Goal: Navigation & Orientation: Find specific page/section

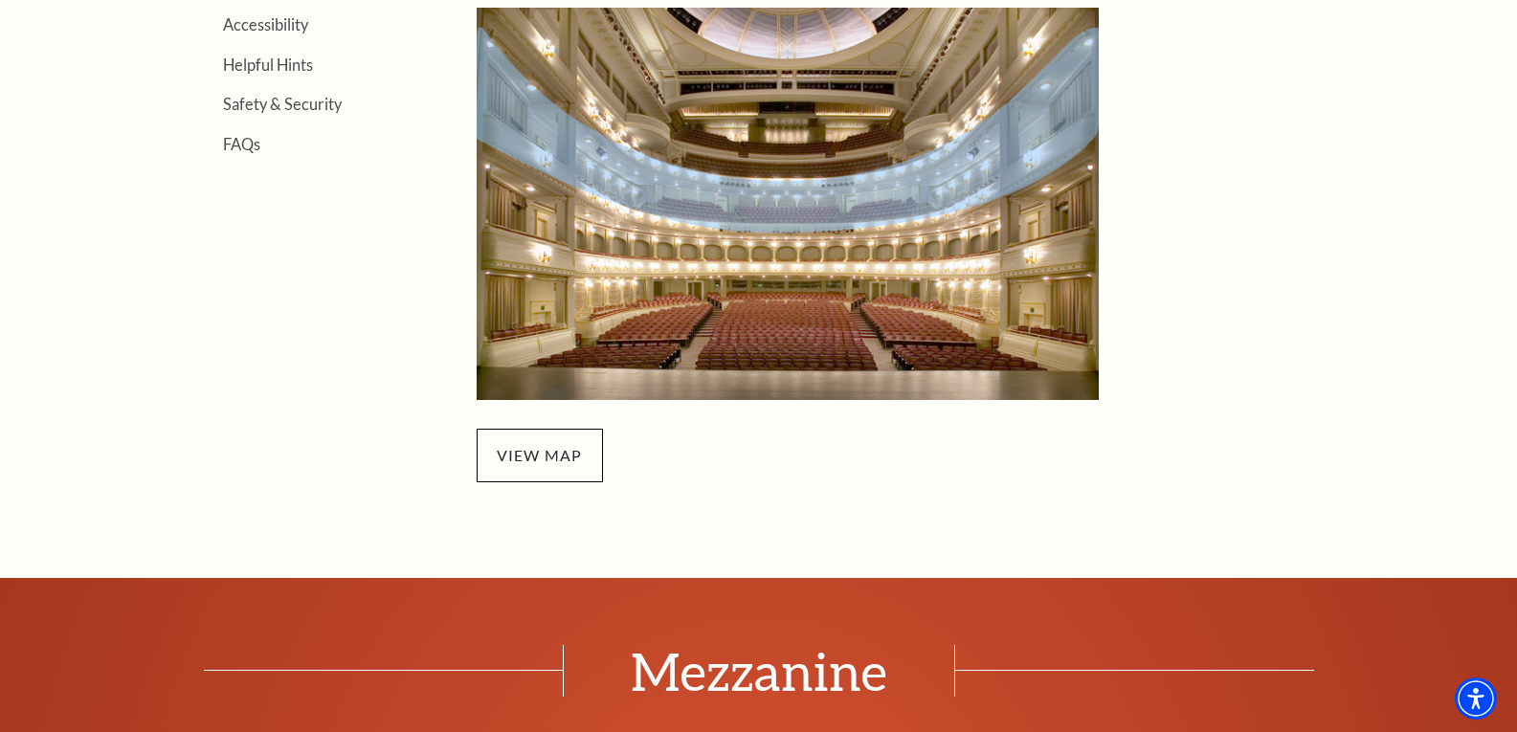
scroll to position [766, 0]
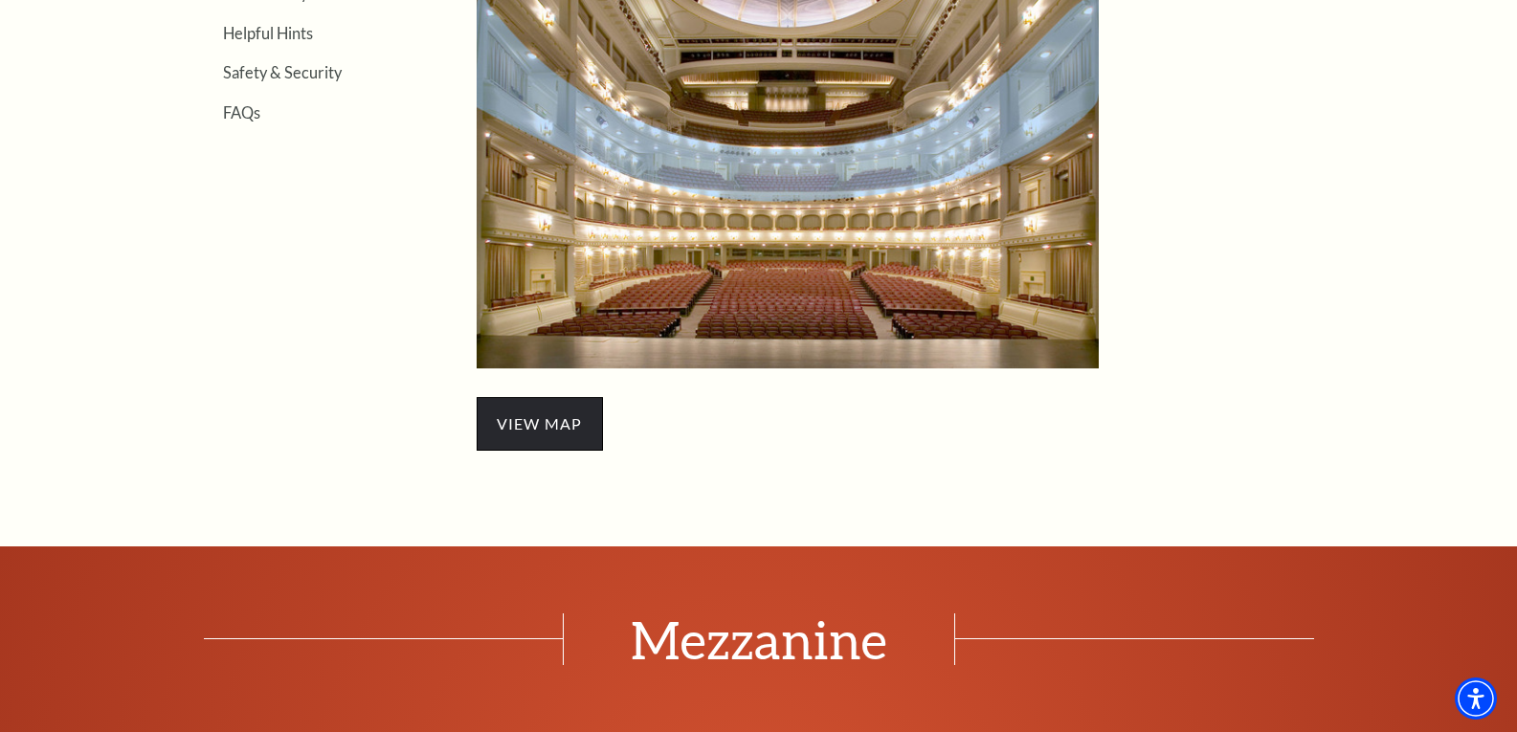
click at [559, 435] on span "view map" at bounding box center [540, 424] width 126 height 54
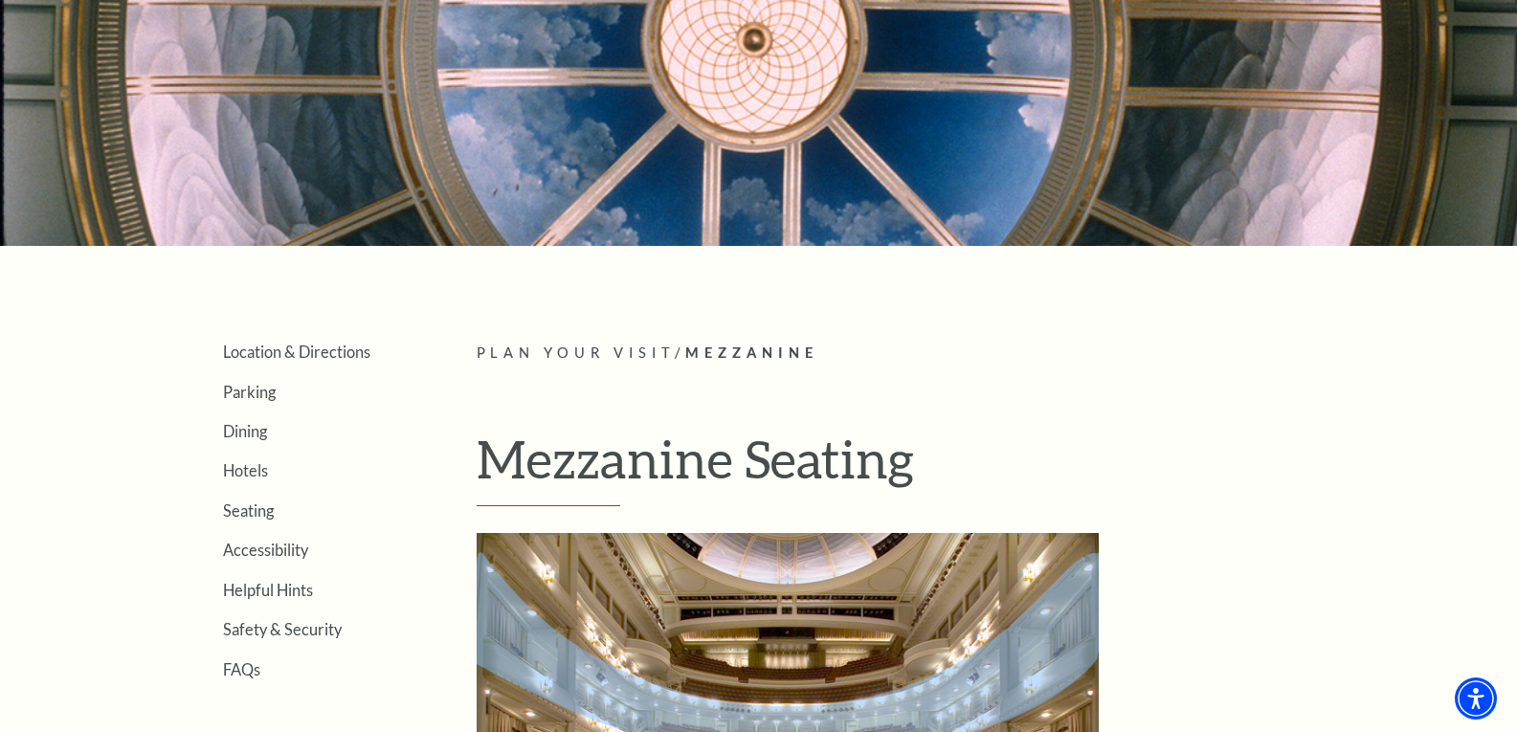
scroll to position [96, 0]
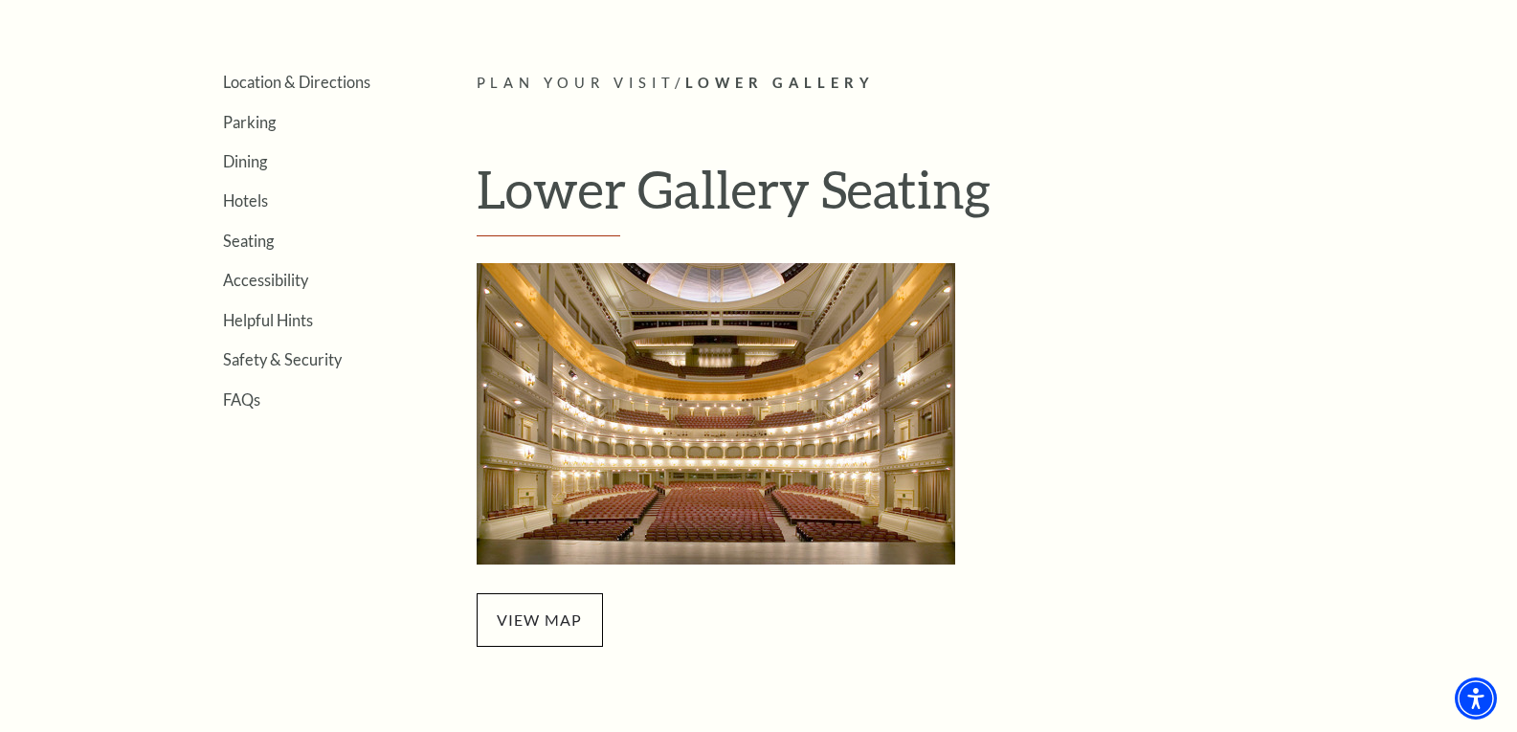
scroll to position [96, 0]
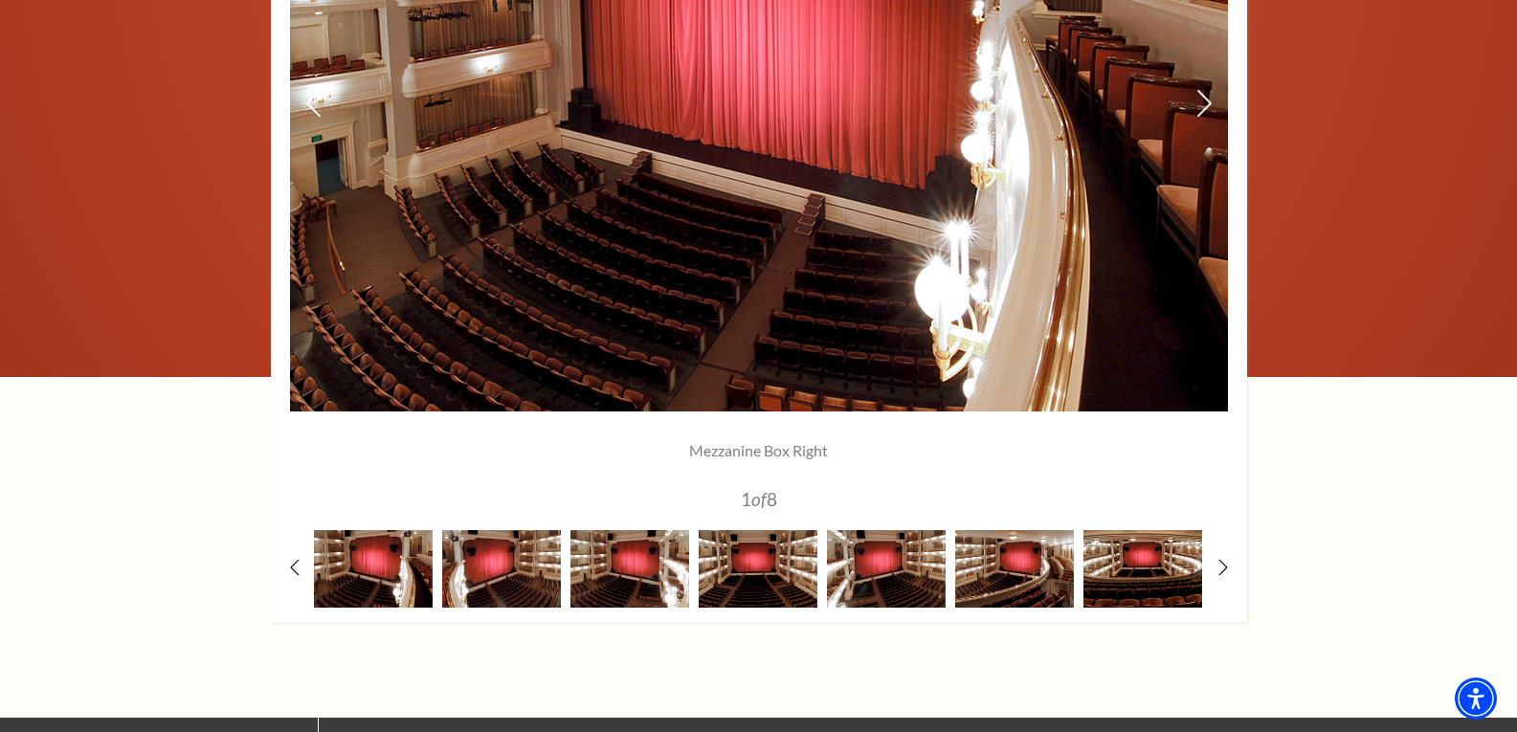
scroll to position [1723, 0]
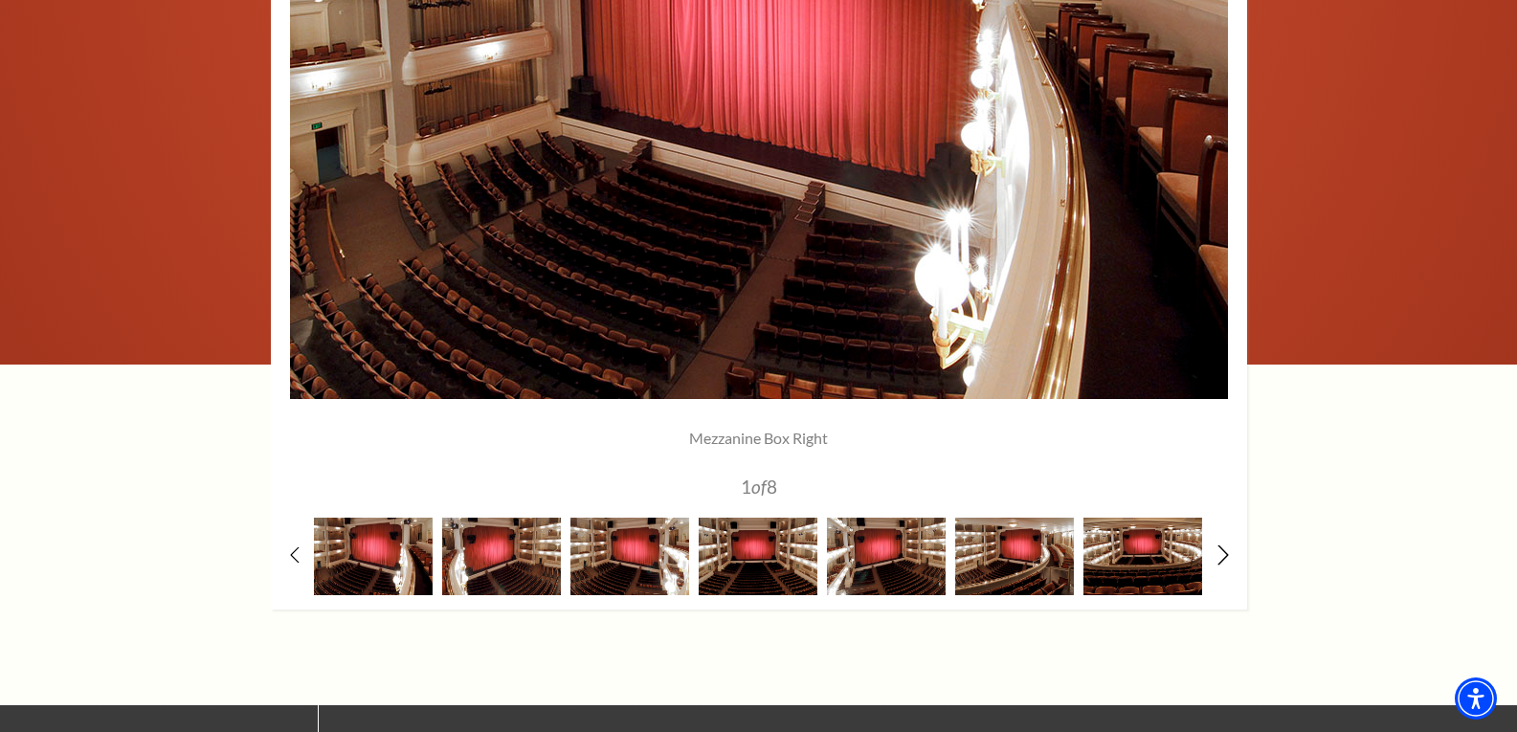
click at [1220, 558] on icon at bounding box center [1223, 556] width 12 height 20
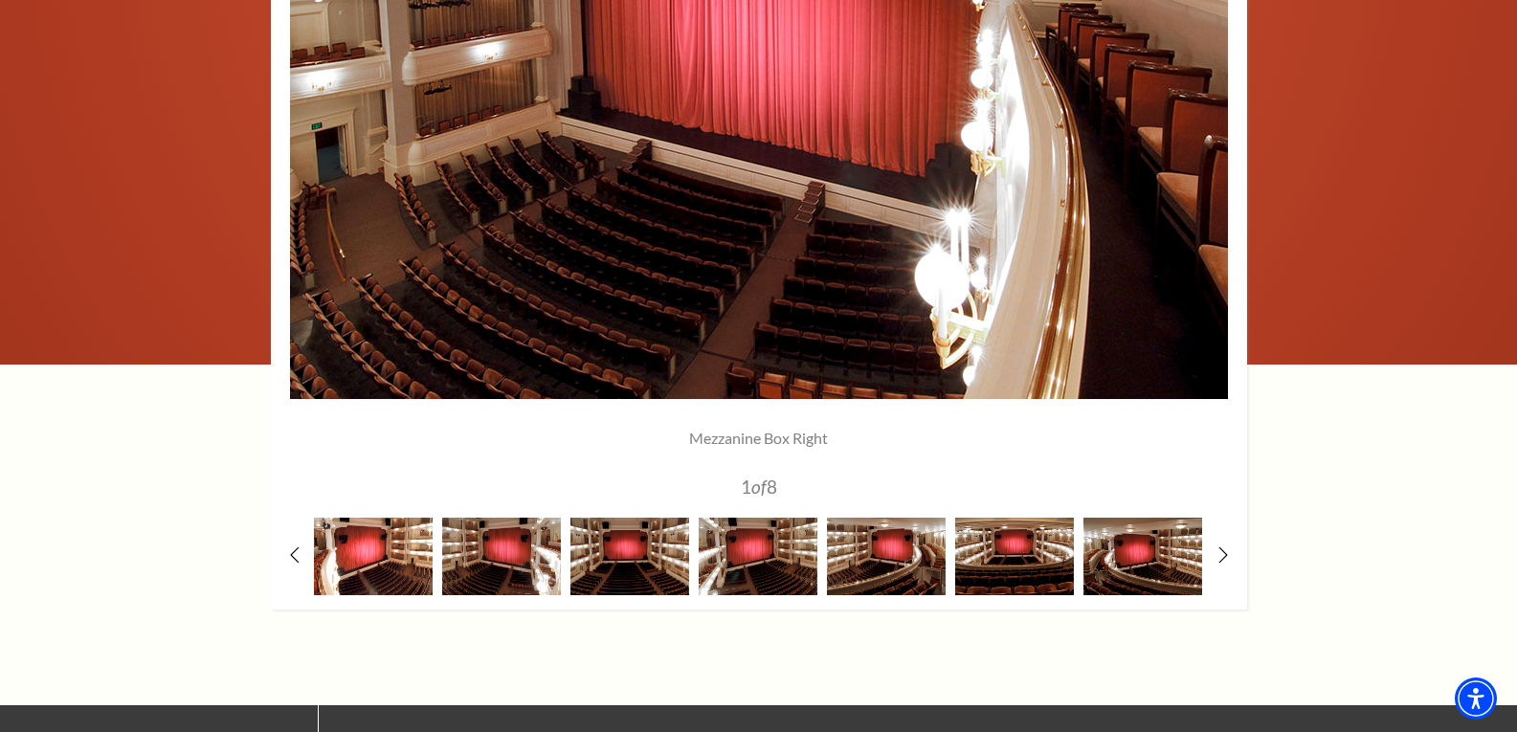
click at [361, 563] on img at bounding box center [373, 557] width 119 height 78
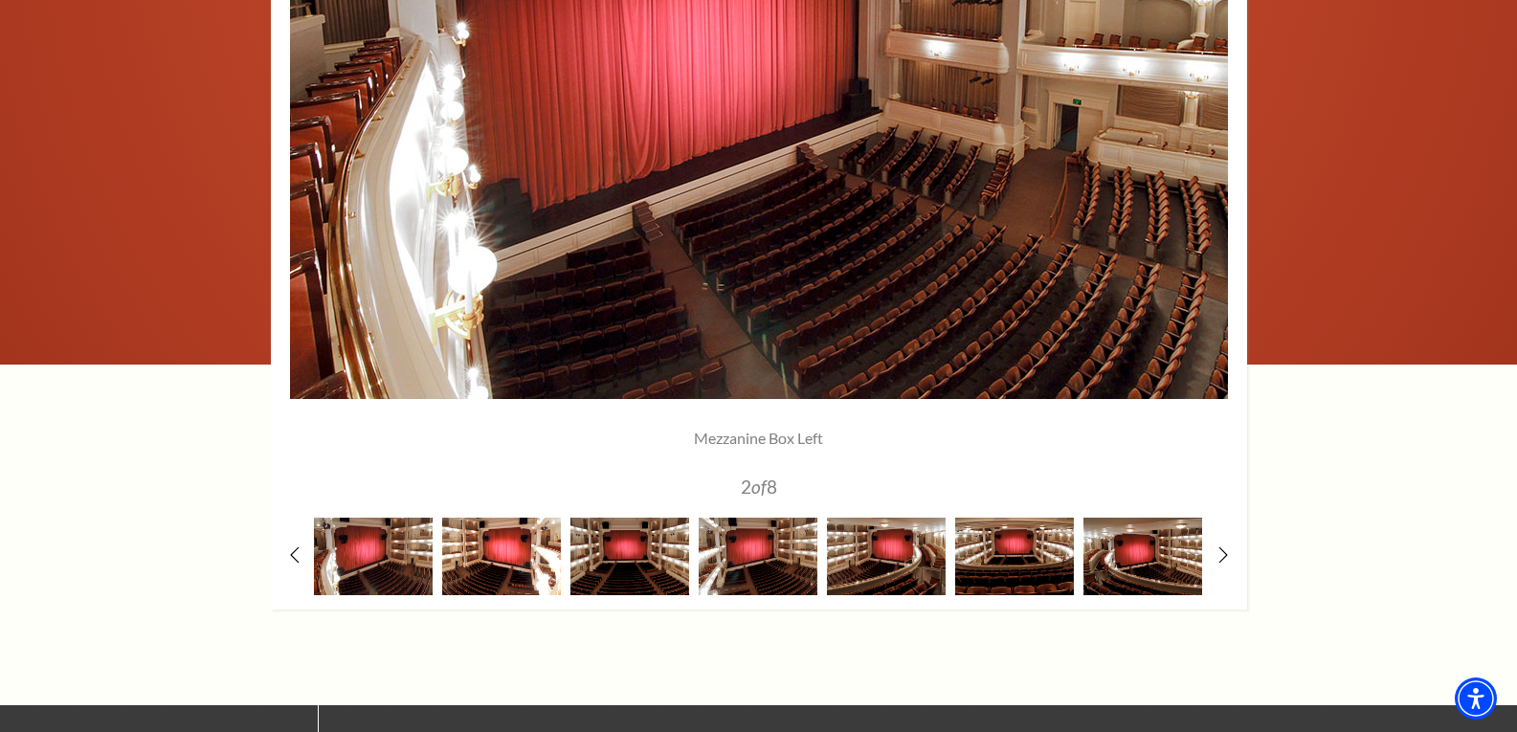
click at [466, 563] on img at bounding box center [501, 557] width 119 height 78
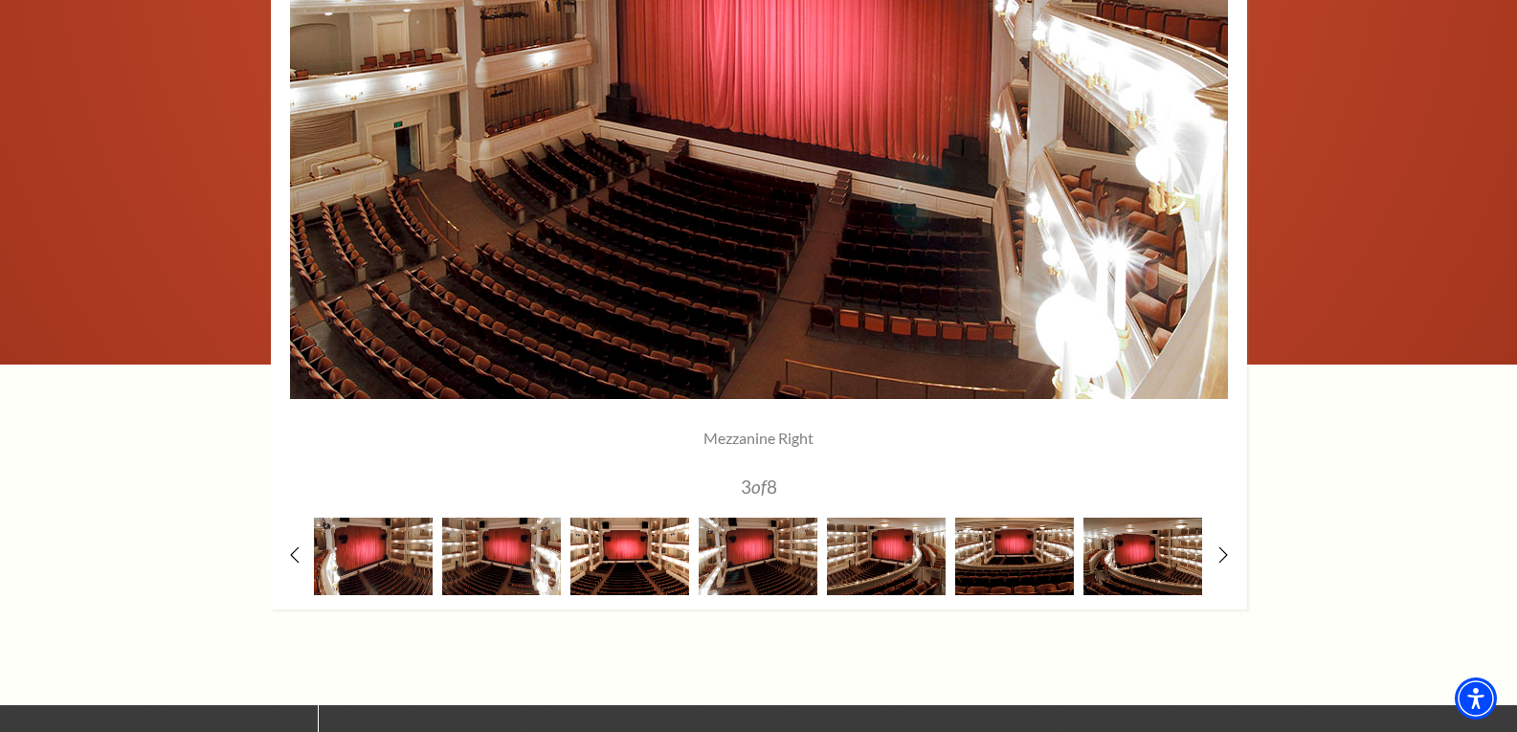
click at [628, 555] on img at bounding box center [629, 557] width 119 height 78
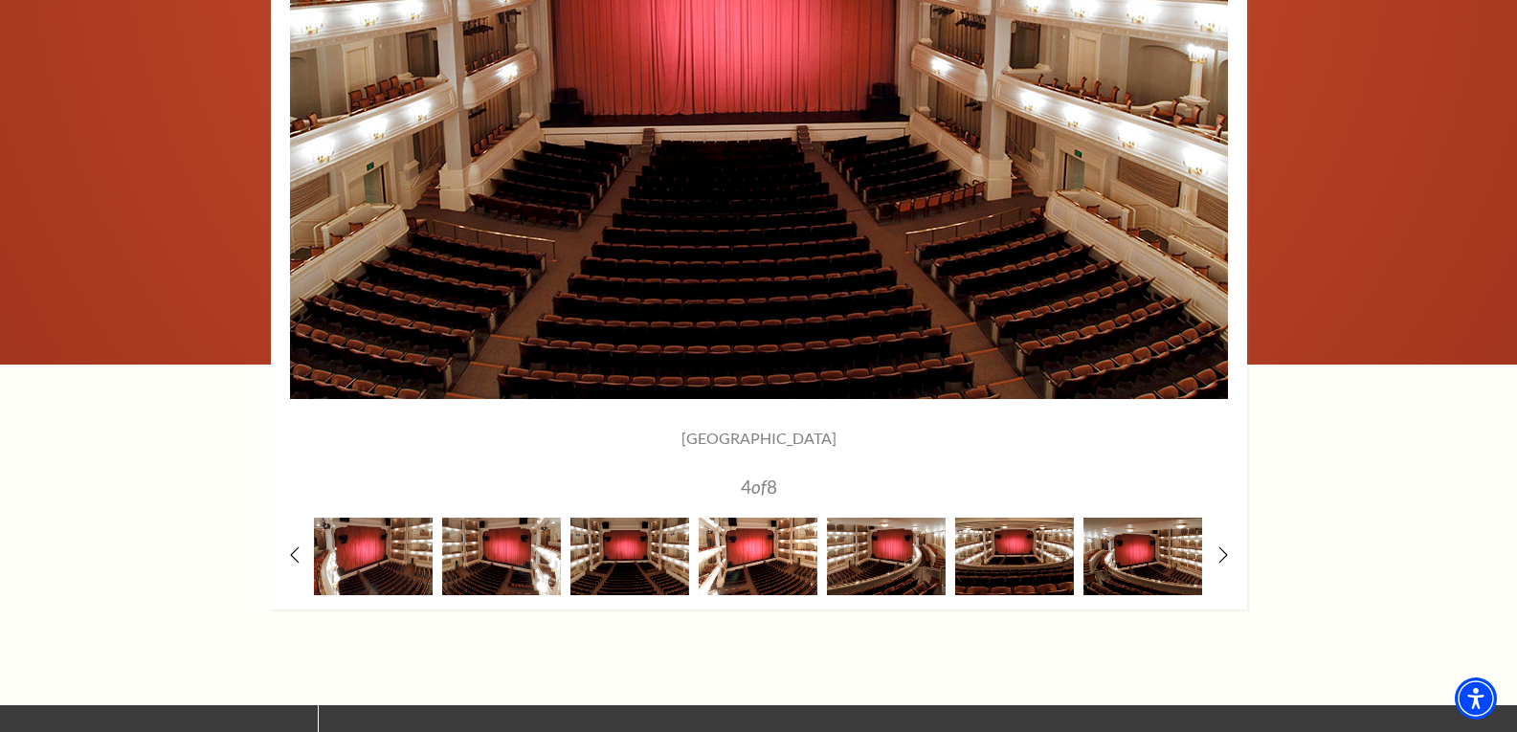
click at [760, 547] on img at bounding box center [758, 557] width 119 height 78
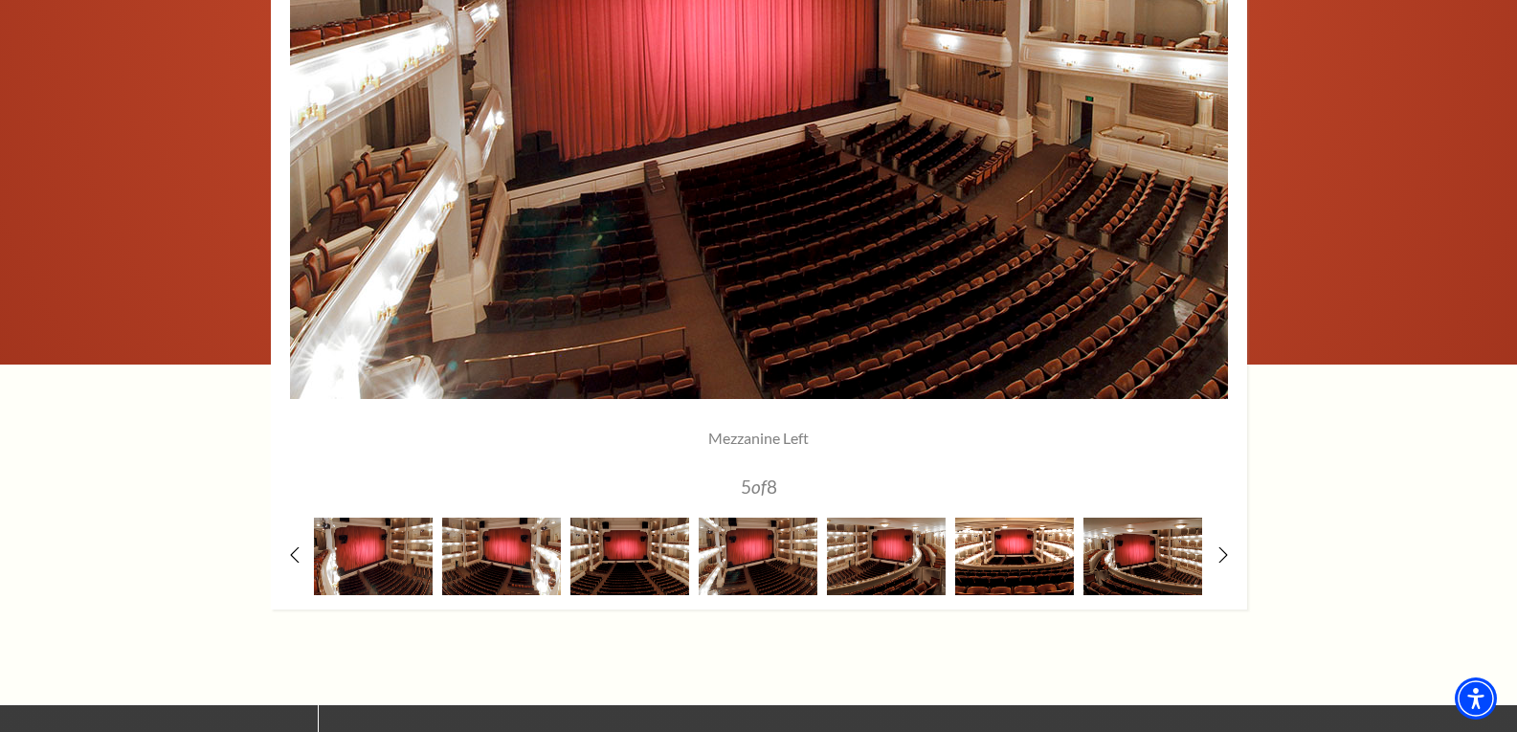
click at [980, 554] on img at bounding box center [1014, 557] width 119 height 78
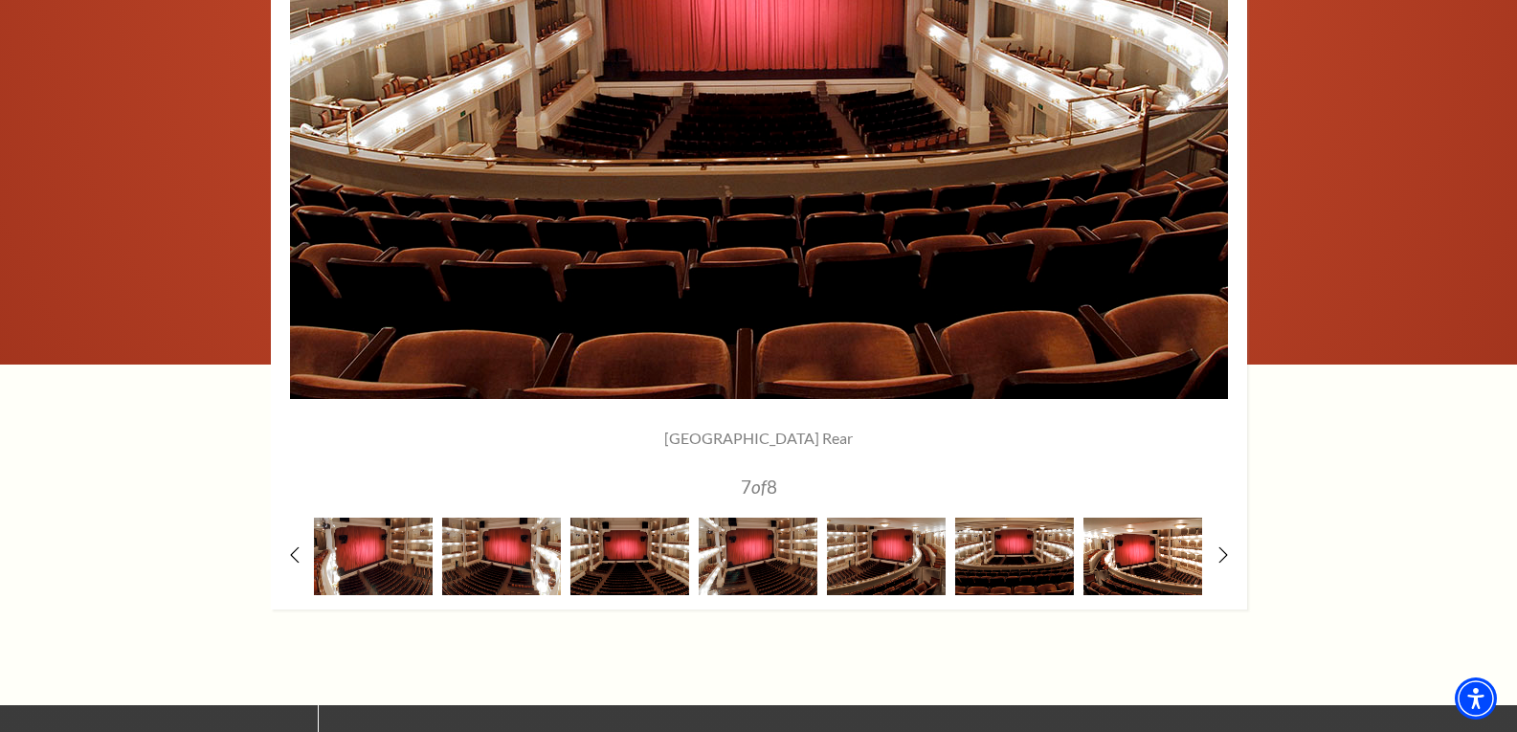
click at [1124, 545] on img at bounding box center [1143, 557] width 119 height 78
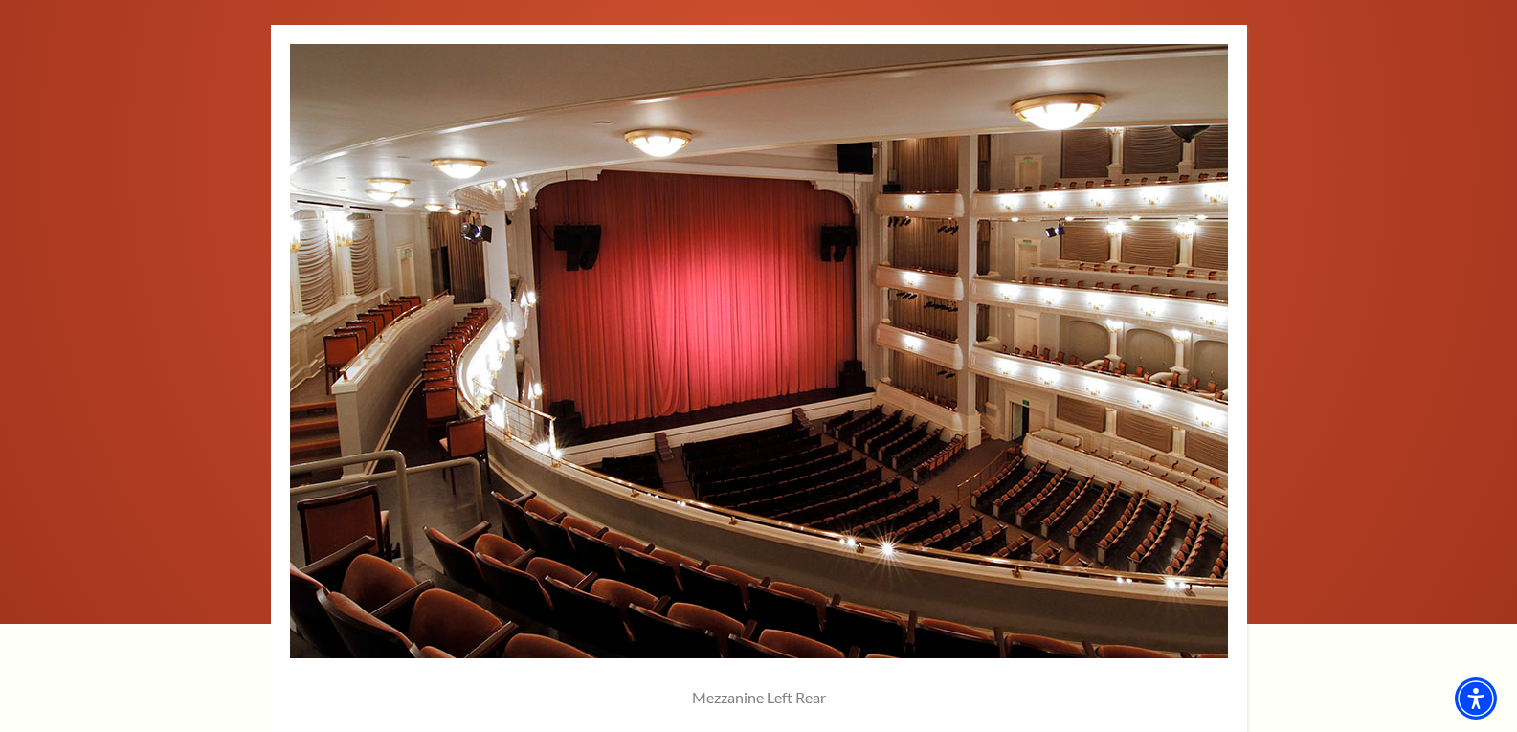
scroll to position [1436, 0]
